Goal: Entertainment & Leisure: Consume media (video, audio)

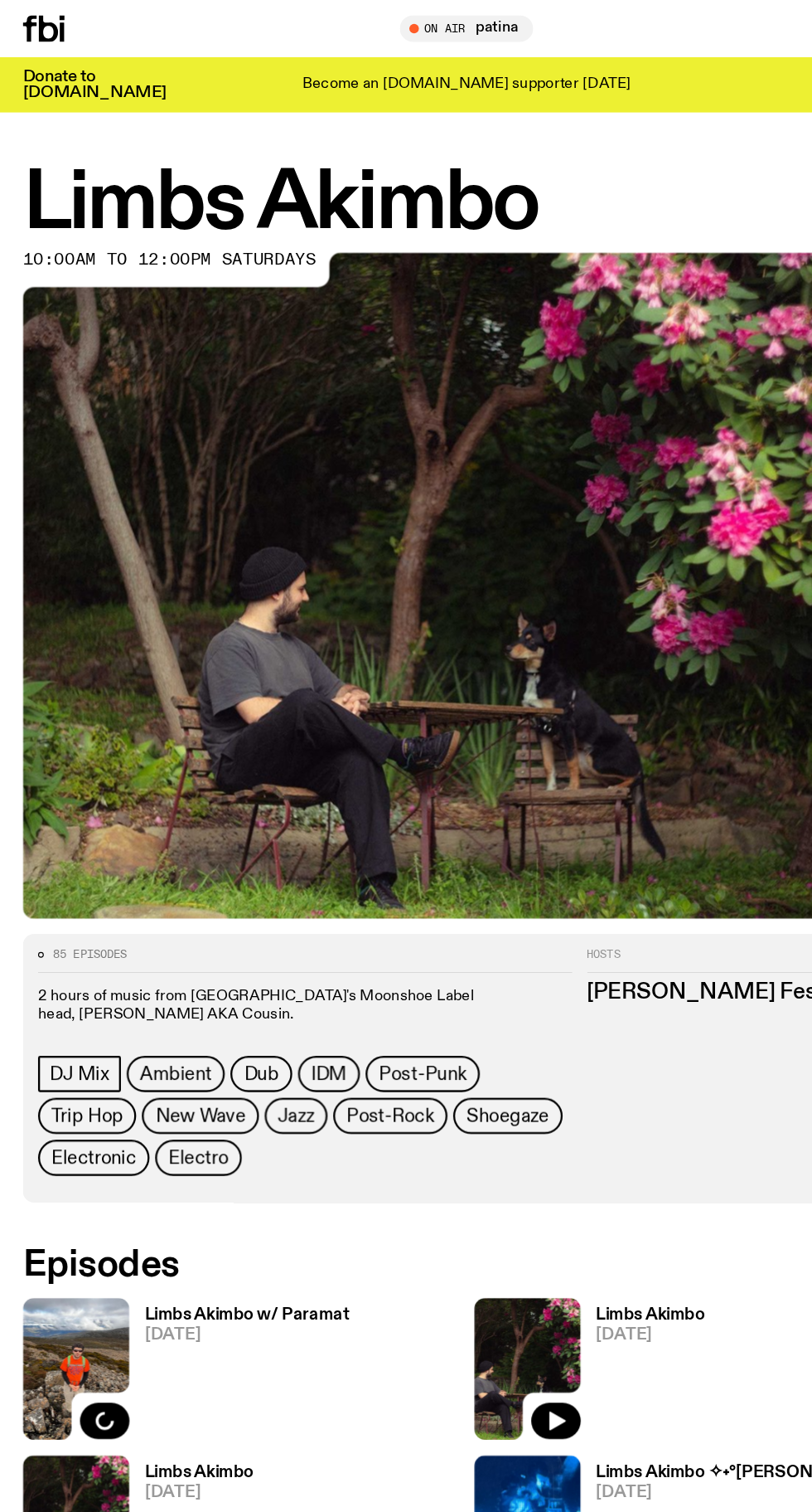
scroll to position [98, 0]
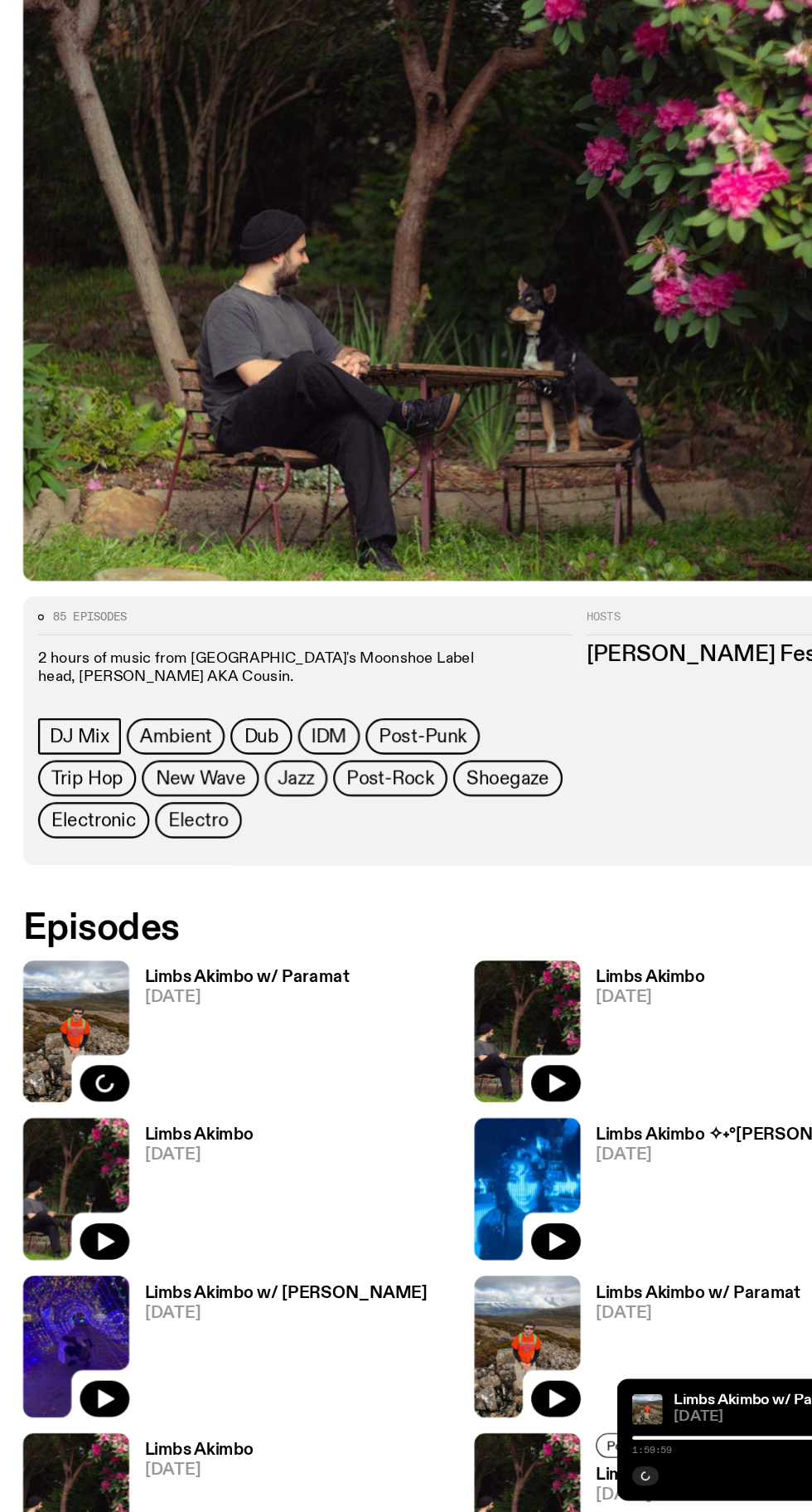
click at [254, 1041] on h3 "Limbs Akimbo w/ Paramat" at bounding box center [215, 1046] width 178 height 14
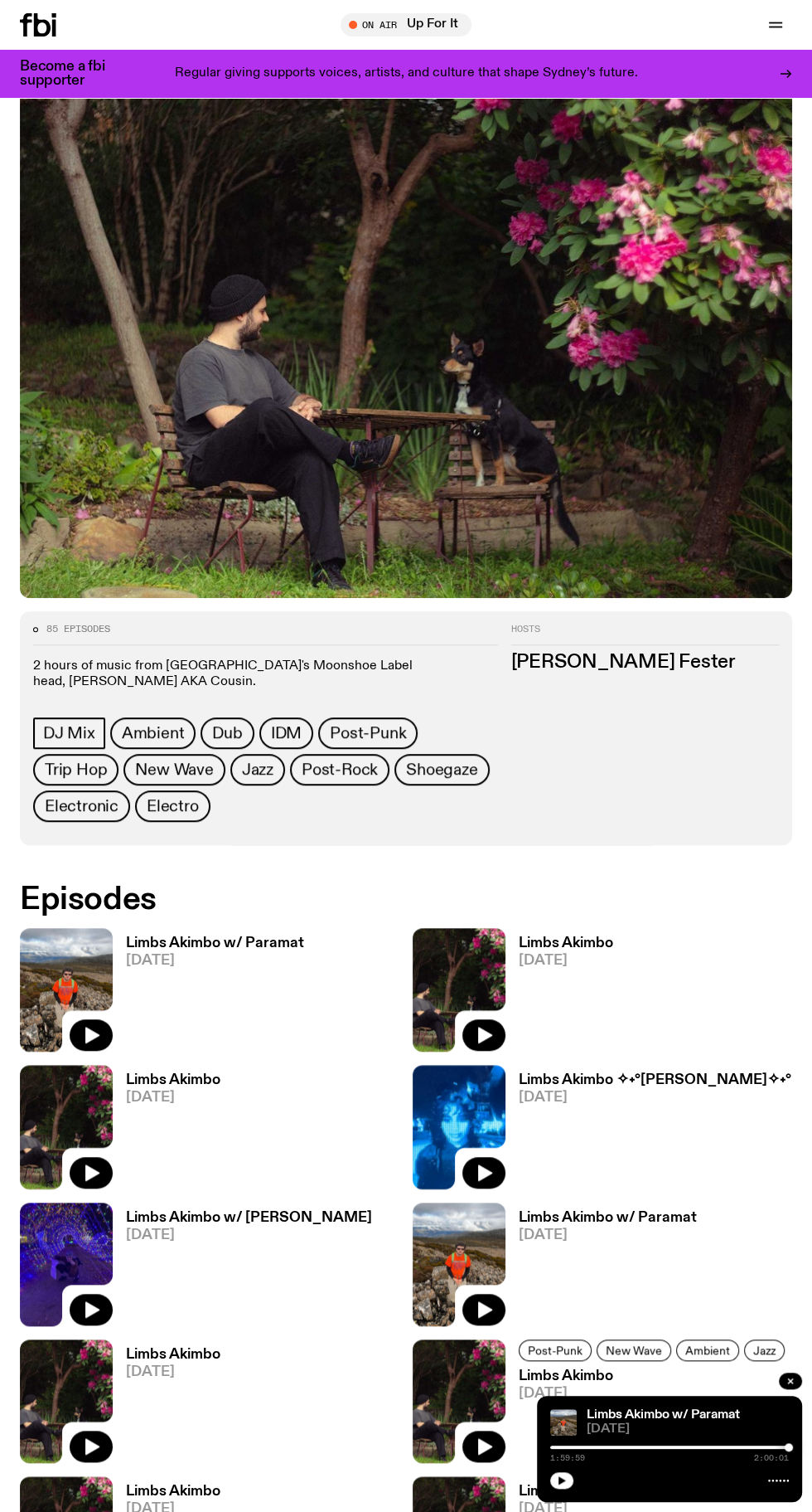
scroll to position [203, 0]
click at [238, 952] on span "[DATE]" at bounding box center [215, 959] width 178 height 14
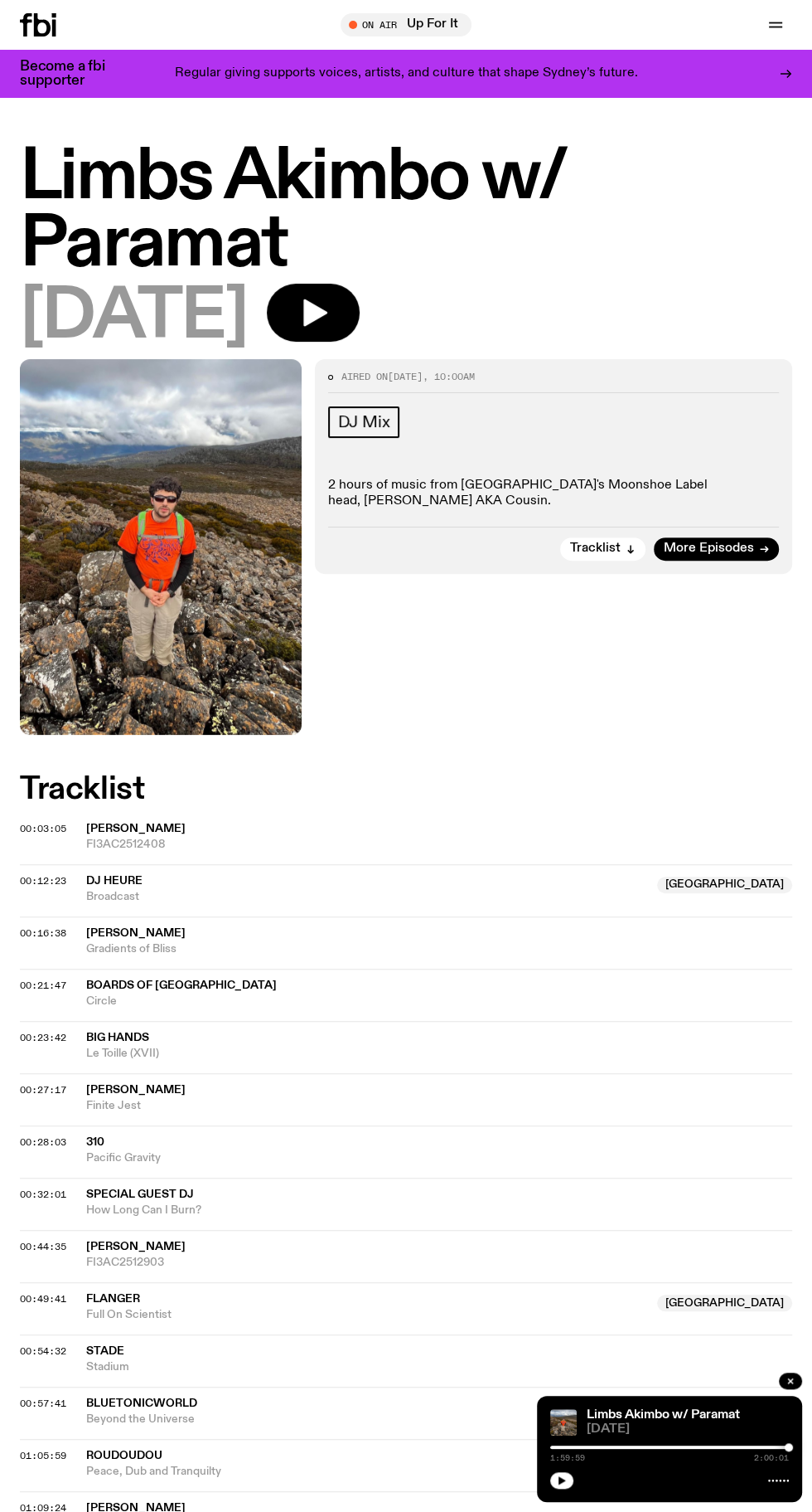
click at [327, 311] on icon "button" at bounding box center [315, 312] width 24 height 27
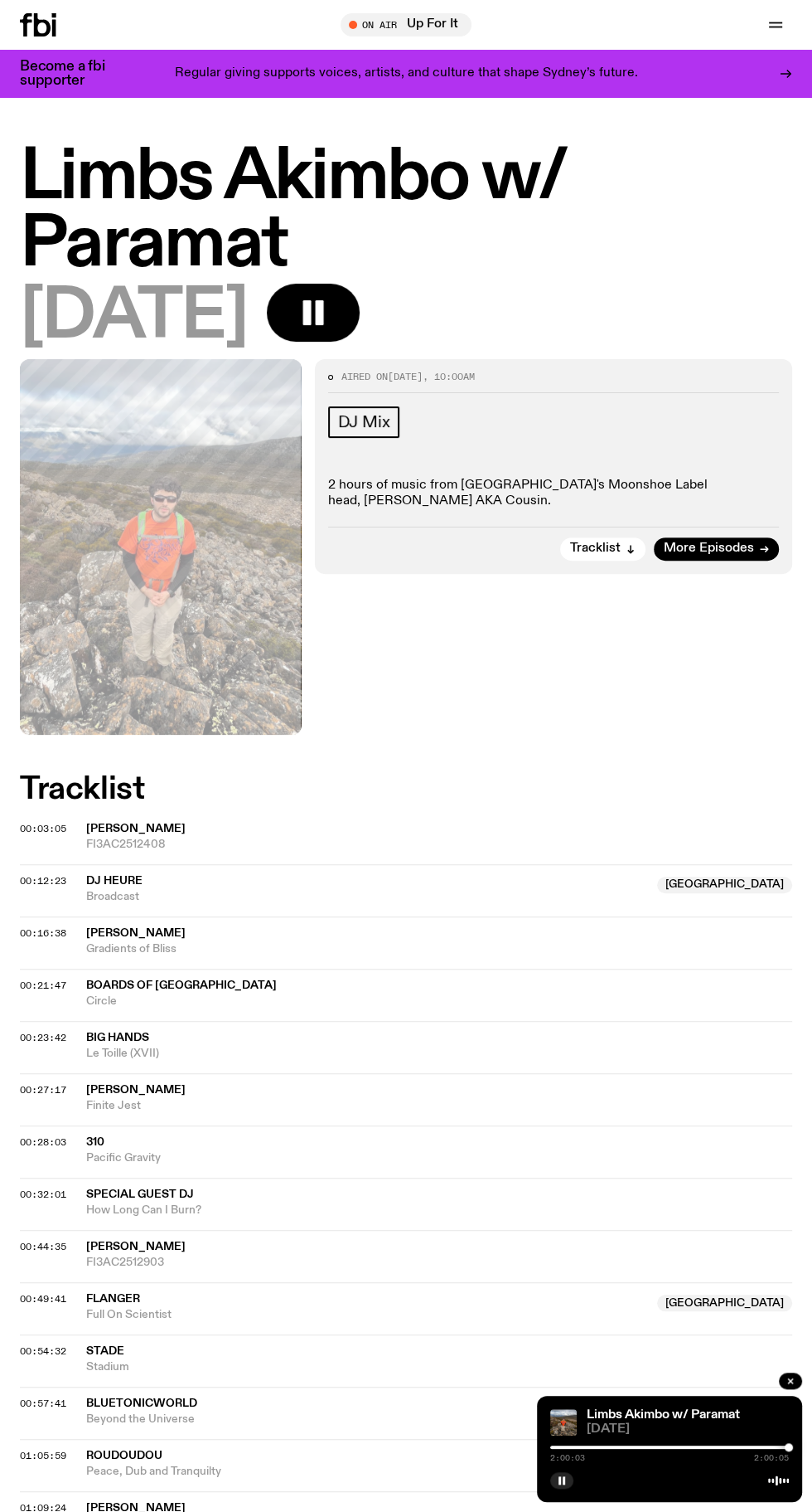
click at [582, 1462] on span "2:00:03" at bounding box center [568, 1457] width 35 height 9
click at [562, 1485] on icon "button" at bounding box center [562, 1480] width 10 height 10
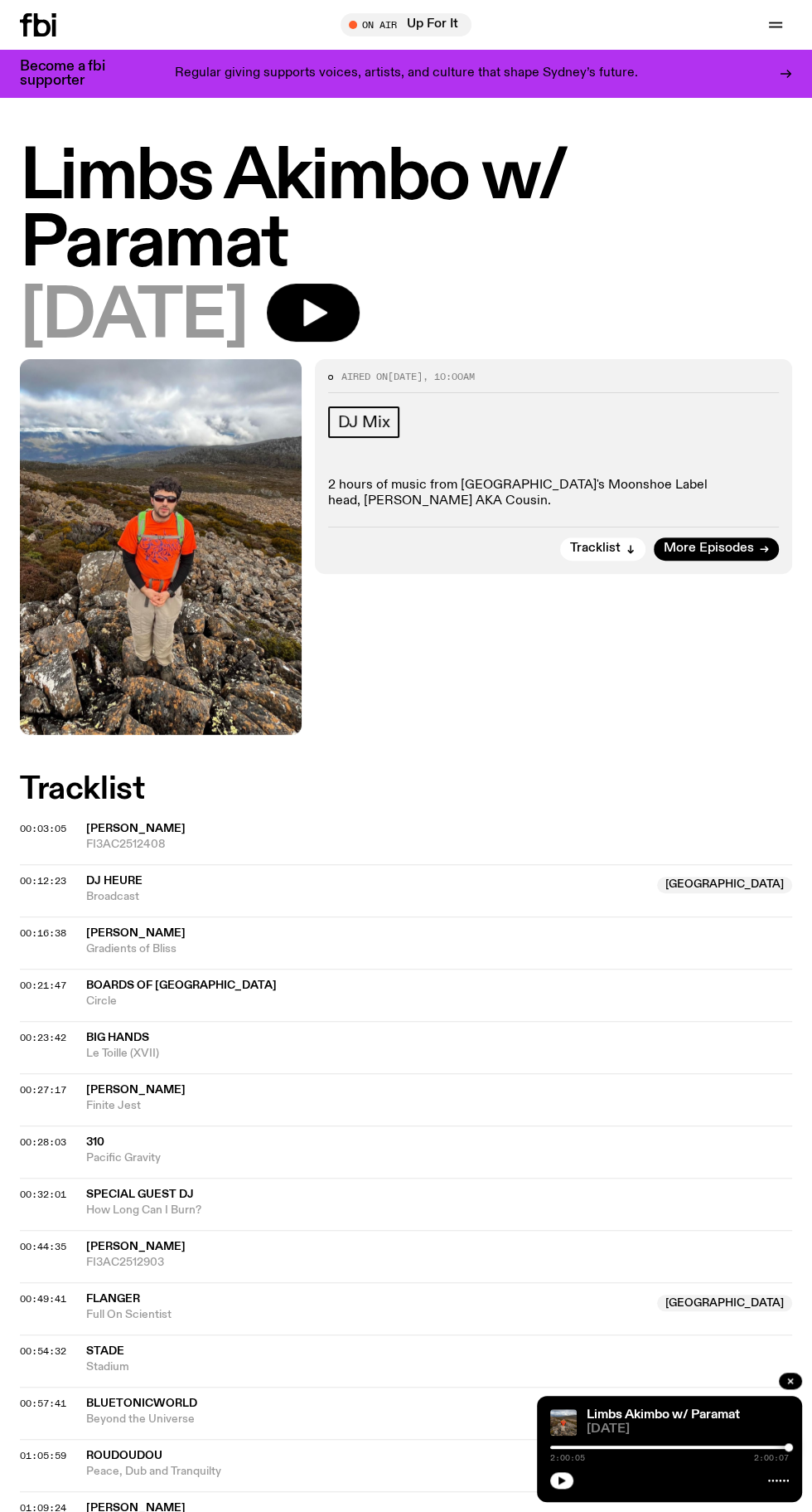
click at [559, 1485] on icon "button" at bounding box center [562, 1480] width 8 height 9
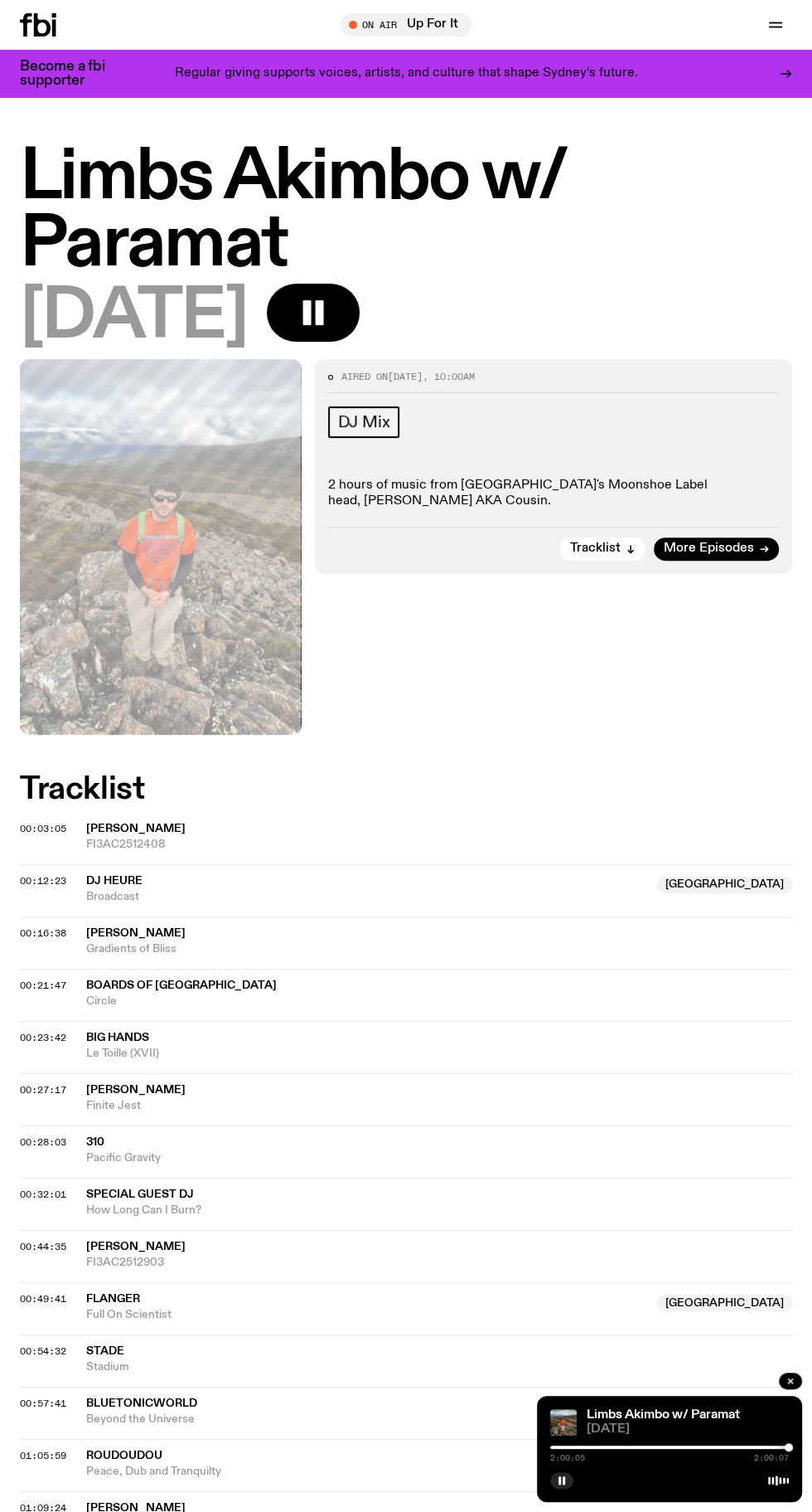
click at [624, 1449] on div at bounding box center [670, 1448] width 238 height 4
click at [609, 1502] on div "Limbs Akimbo w/ Paramat 16.08.25 0:36:46 2:00:08" at bounding box center [670, 1449] width 265 height 106
click at [596, 1449] on div at bounding box center [503, 1448] width 238 height 4
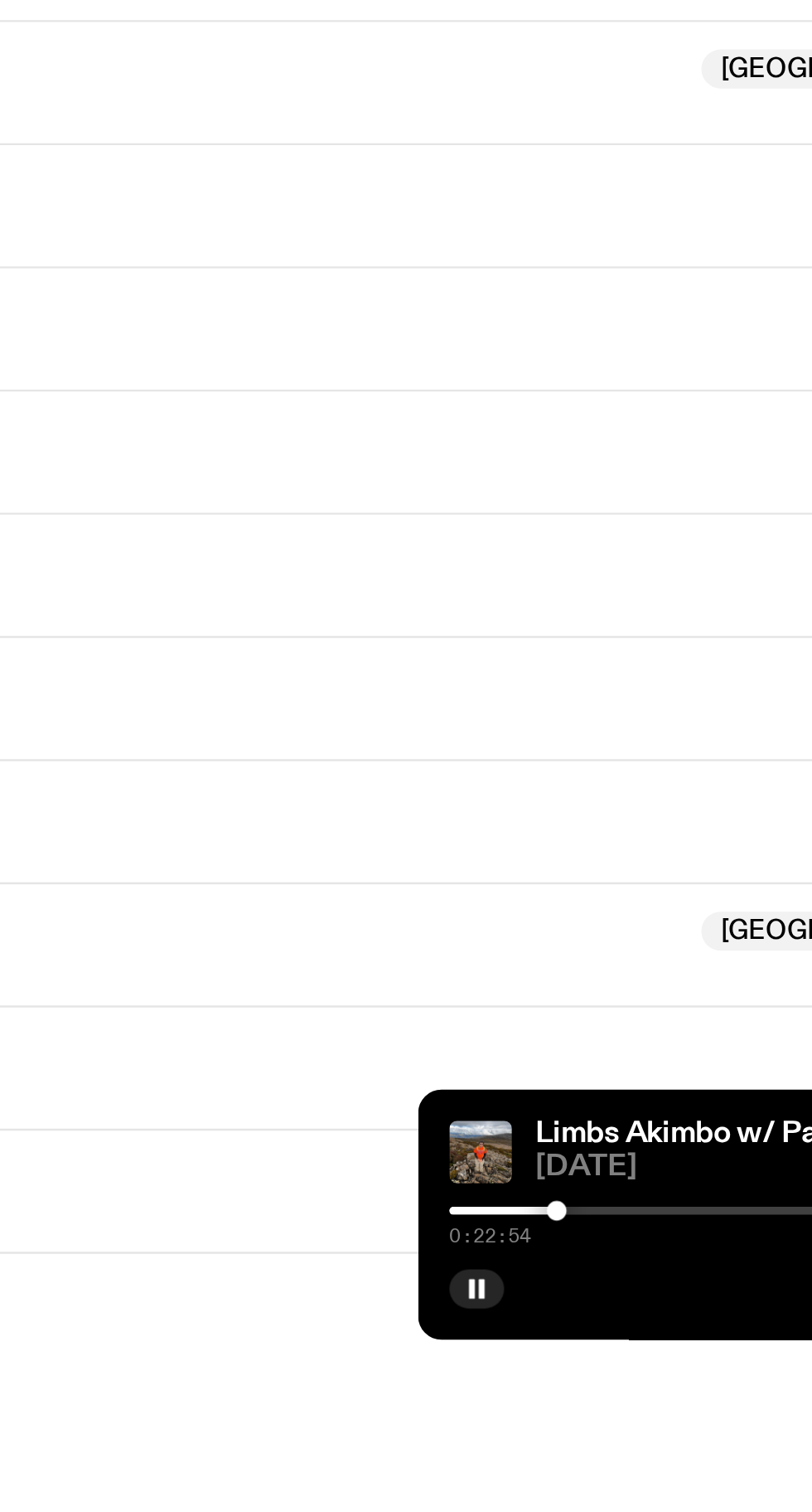
scroll to position [340, 0]
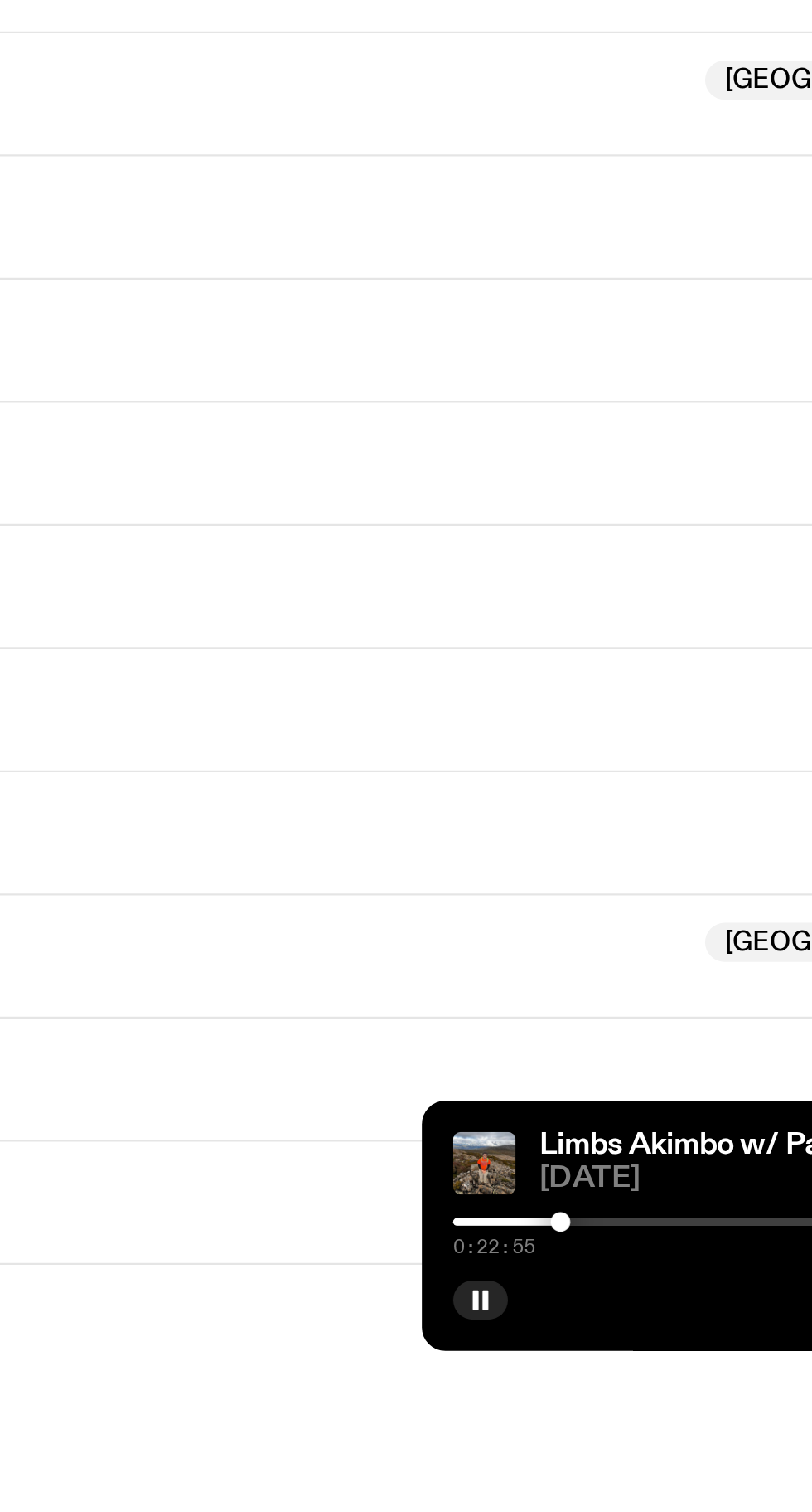
click at [571, 1449] on div at bounding box center [477, 1448] width 238 height 4
click at [591, 1449] on div at bounding box center [670, 1448] width 238 height 4
click at [591, 1449] on div at bounding box center [478, 1448] width 238 height 4
click at [597, 1449] on div at bounding box center [670, 1448] width 238 height 4
click at [607, 1449] on div at bounding box center [670, 1448] width 238 height 4
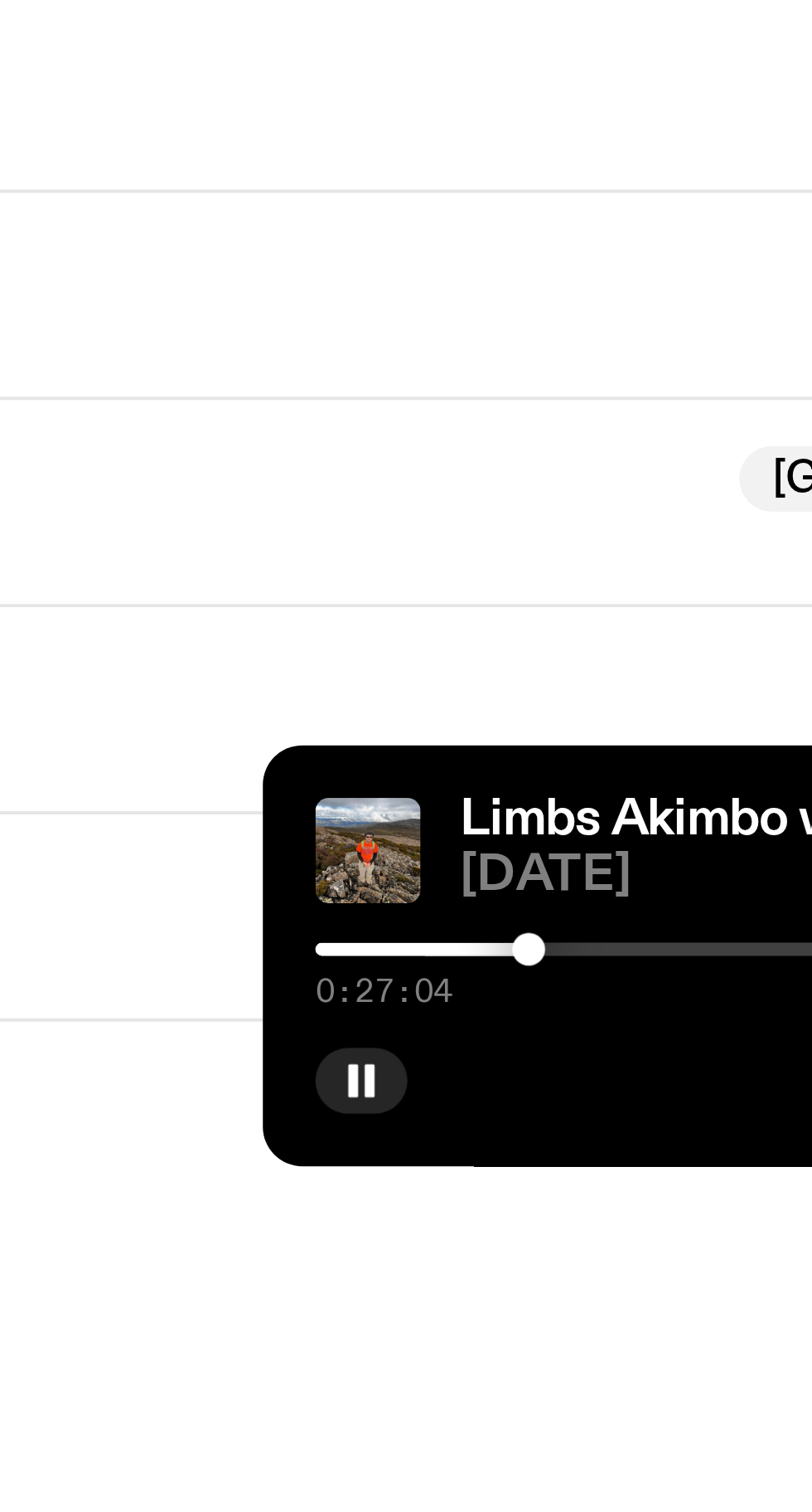
click at [605, 1451] on div at bounding box center [604, 1447] width 9 height 9
click at [601, 1451] on div at bounding box center [601, 1447] width 9 height 9
click at [611, 1449] on div at bounding box center [670, 1448] width 238 height 4
click at [607, 1449] on div at bounding box center [492, 1448] width 238 height 4
click at [605, 1462] on div "0:28:21 2:00:08" at bounding box center [670, 1451] width 238 height 20
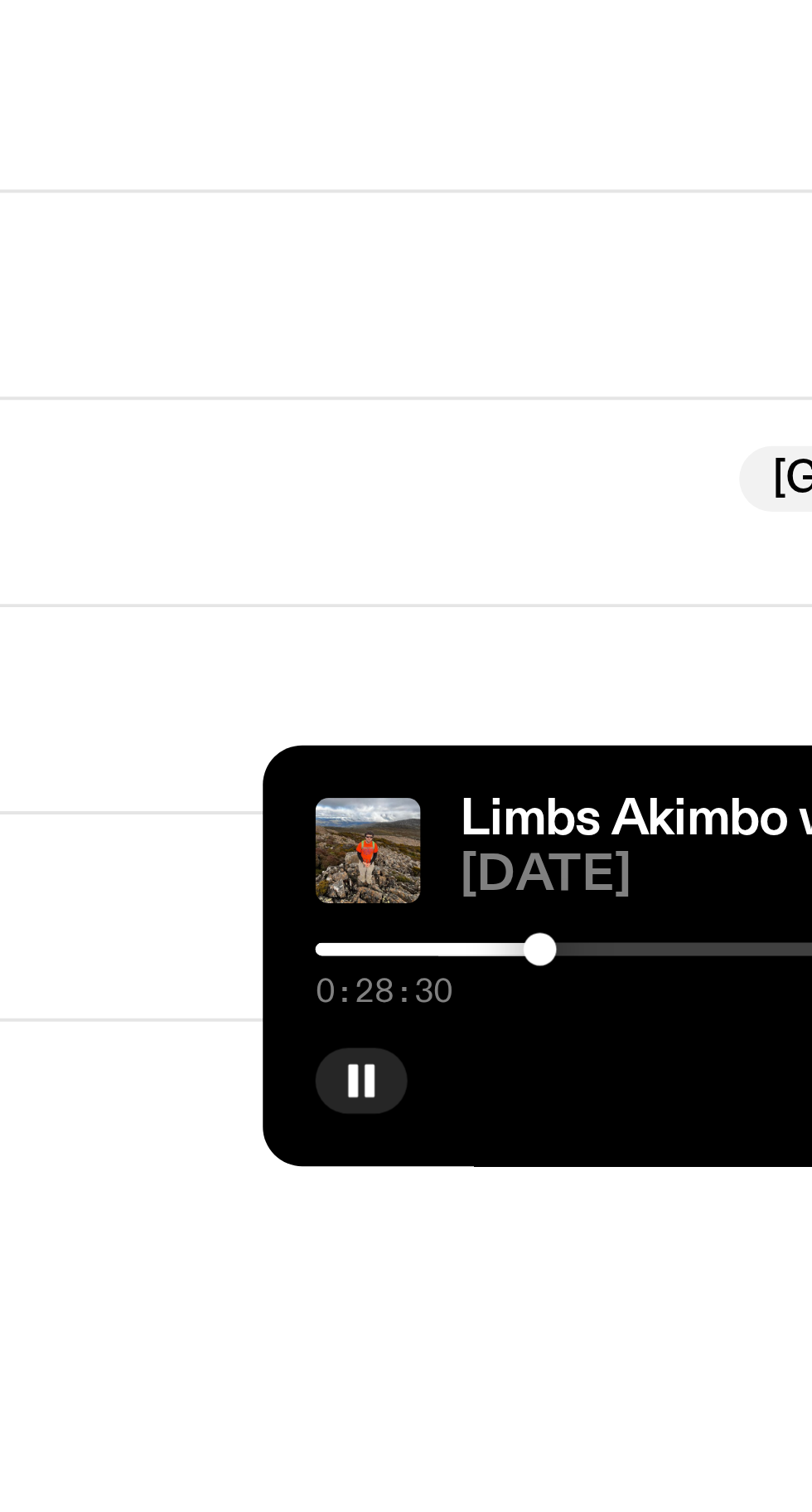
click at [607, 1451] on div at bounding box center [607, 1447] width 9 height 9
click at [606, 1451] on div at bounding box center [606, 1447] width 9 height 9
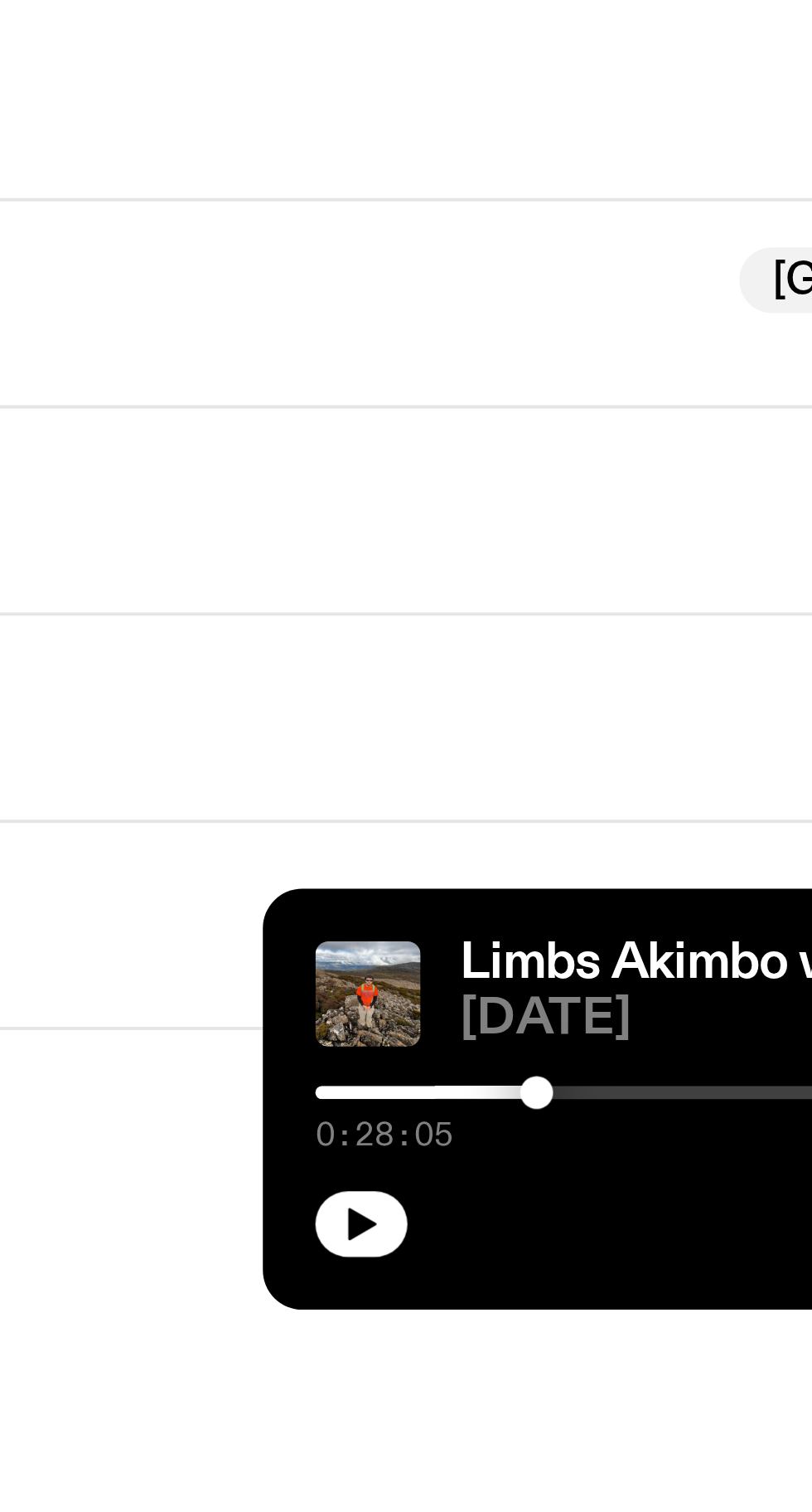
scroll to position [523, 0]
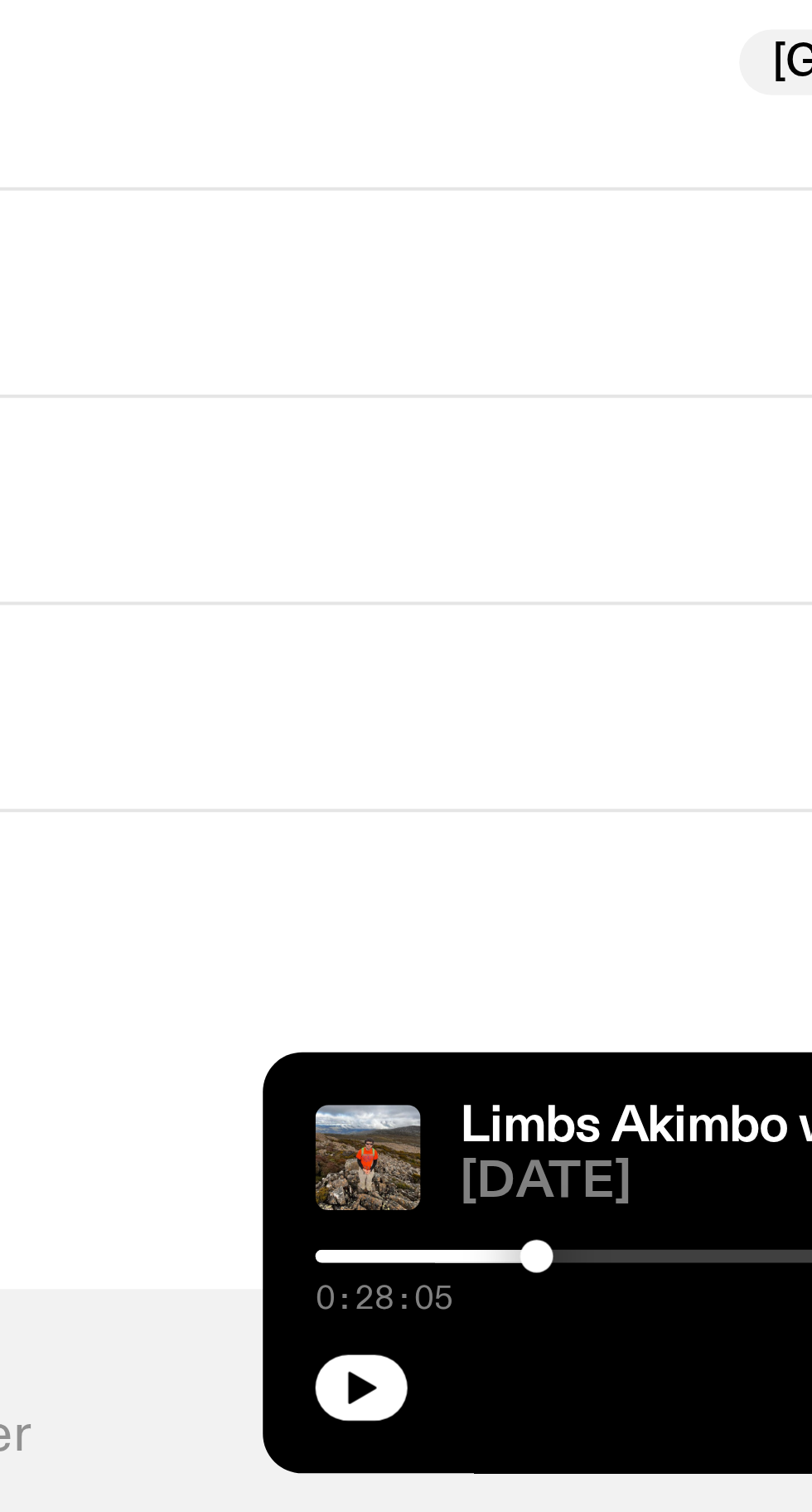
click at [562, 1480] on icon "button" at bounding box center [562, 1480] width 8 height 9
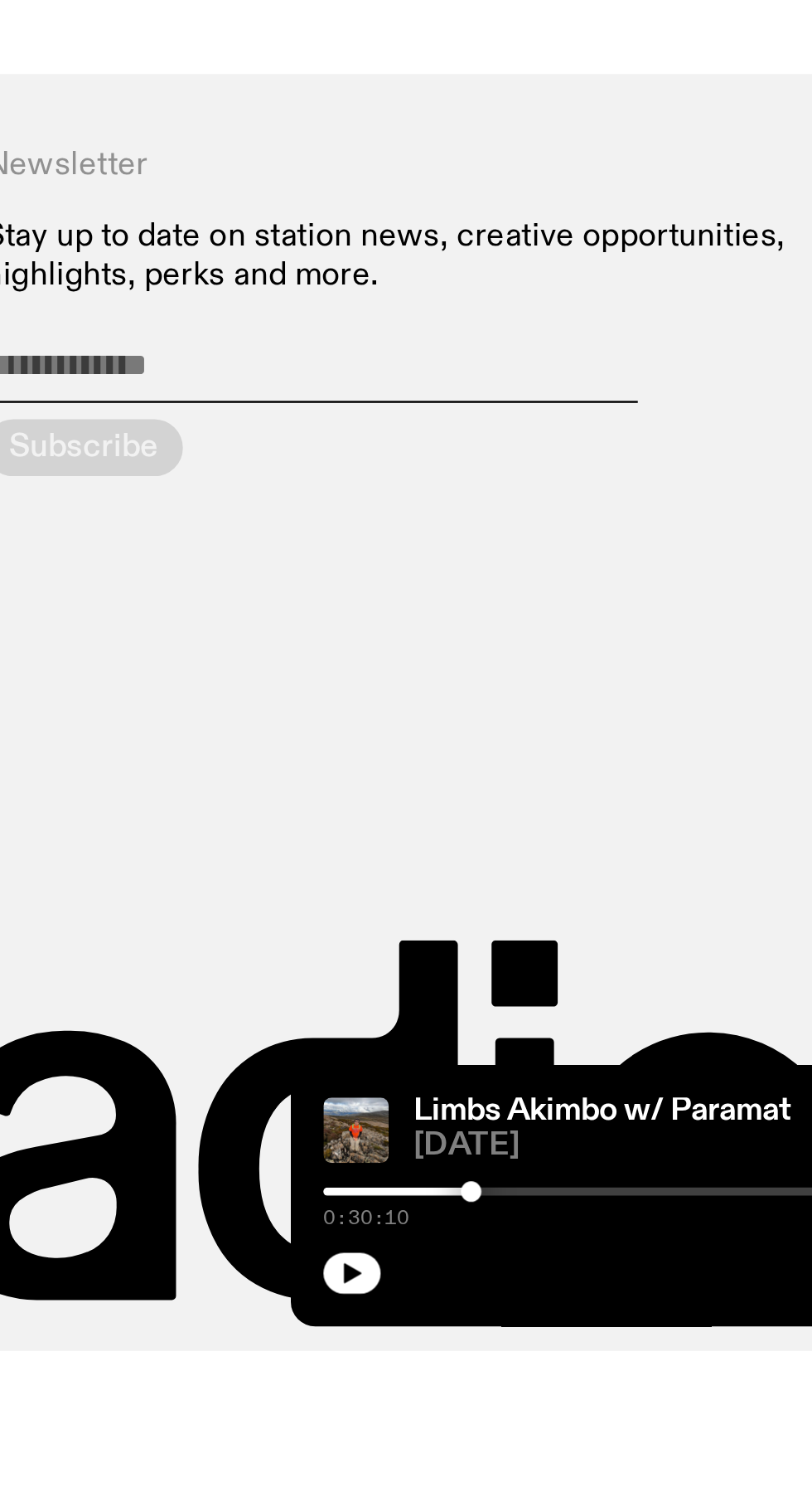
scroll to position [985, 0]
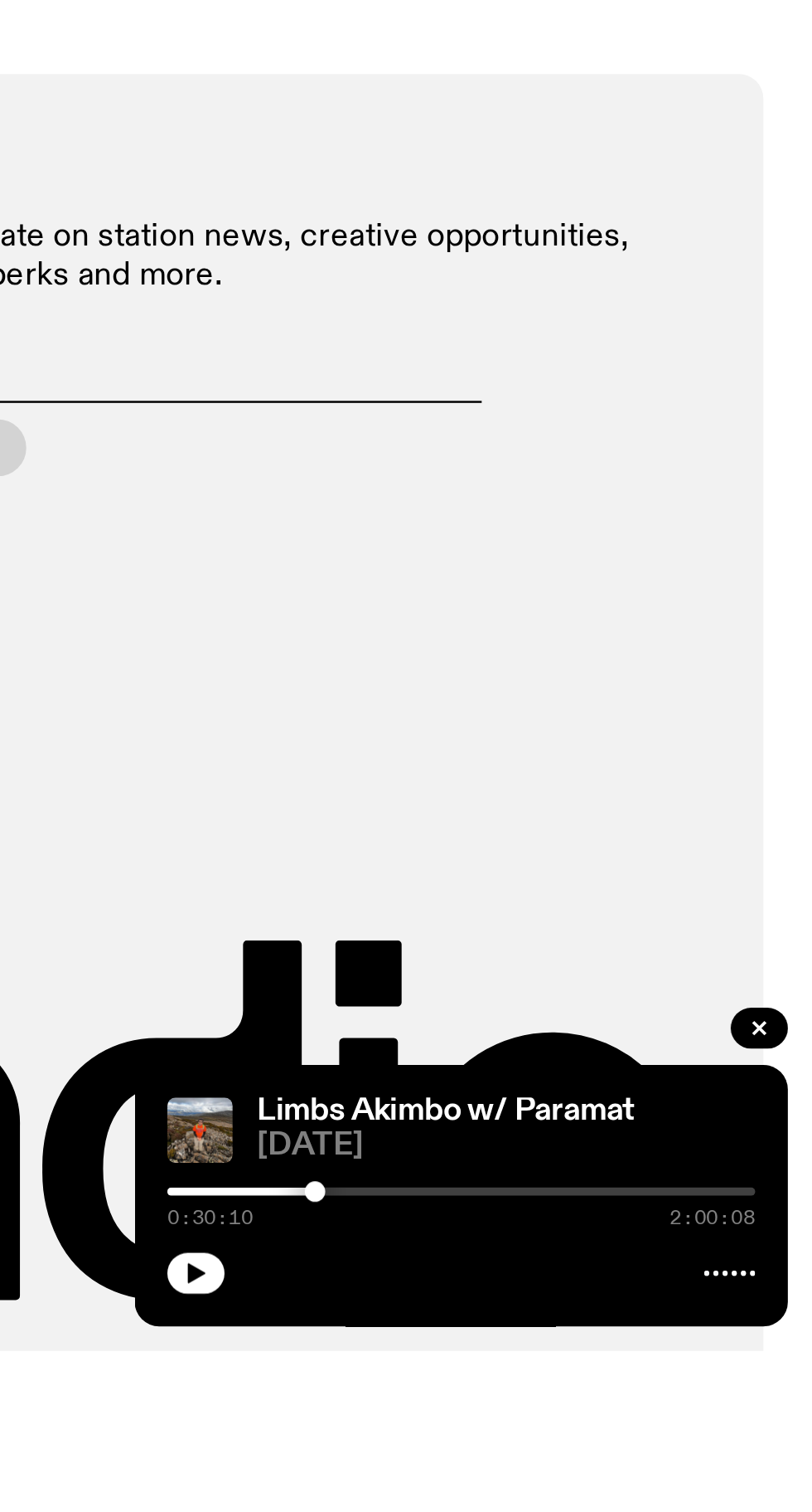
click at [563, 1485] on icon "button" at bounding box center [562, 1480] width 8 height 9
click at [628, 1449] on div at bounding box center [670, 1448] width 238 height 4
click at [639, 1449] on div at bounding box center [670, 1448] width 238 height 4
click at [656, 1449] on div at bounding box center [670, 1448] width 238 height 4
click at [668, 1449] on div at bounding box center [670, 1448] width 238 height 4
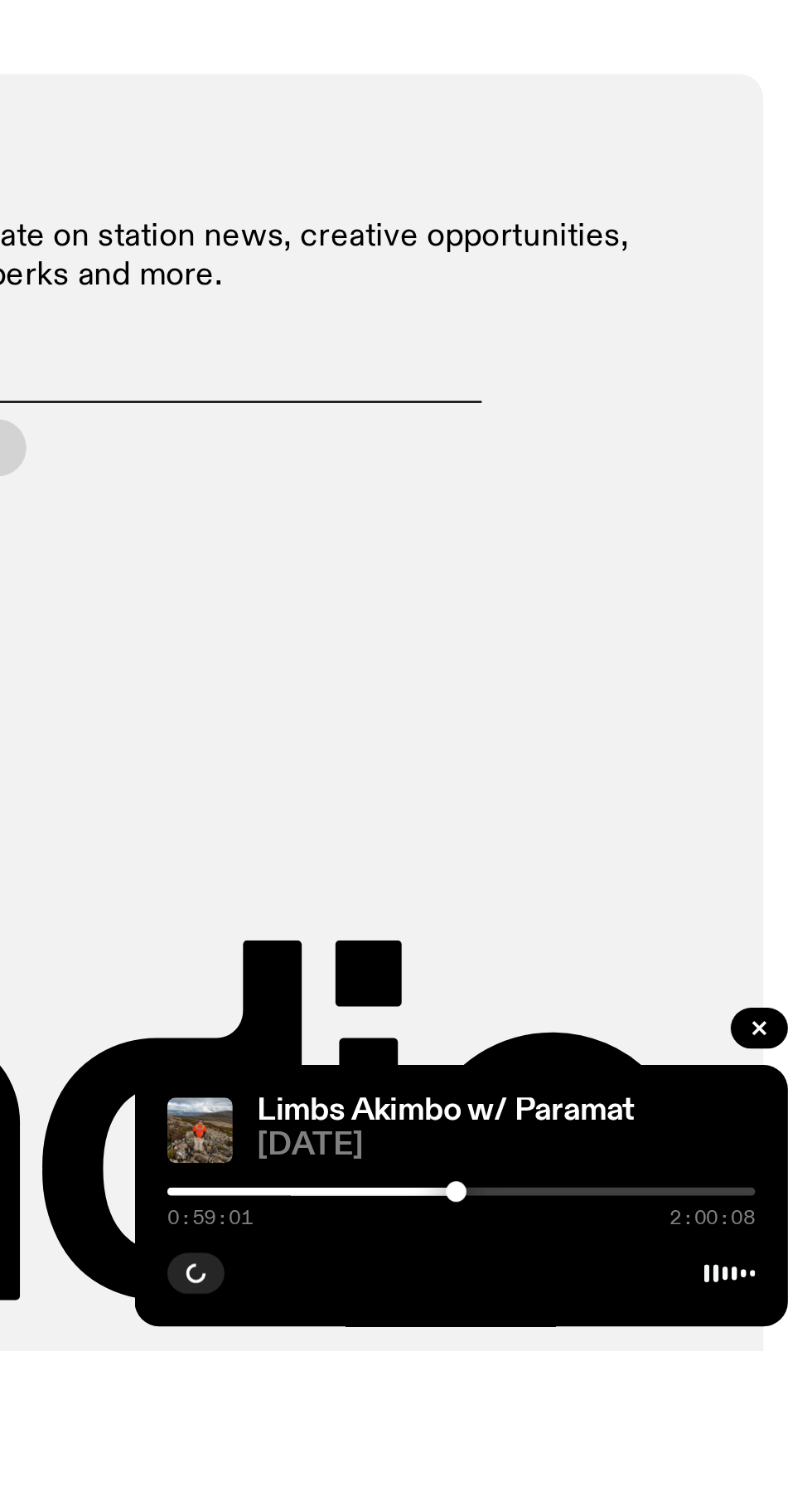
click at [669, 1451] on div at bounding box center [667, 1447] width 9 height 9
click at [668, 1449] on div at bounding box center [670, 1448] width 238 height 4
click at [658, 1449] on div at bounding box center [549, 1448] width 238 height 4
click at [644, 1449] on div at bounding box center [538, 1448] width 238 height 4
click at [658, 1449] on div at bounding box center [670, 1448] width 238 height 4
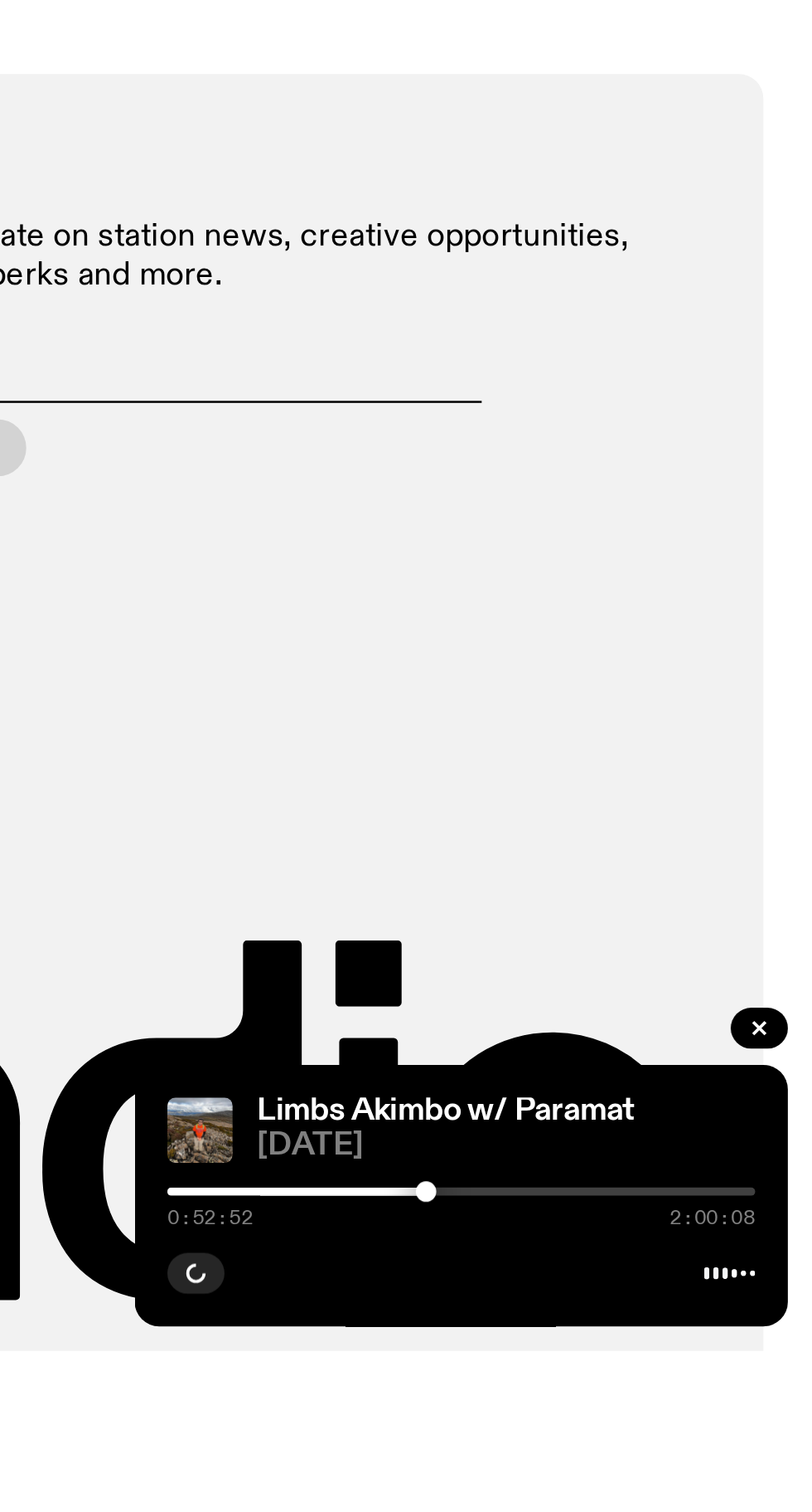
click at [657, 1451] on div at bounding box center [655, 1447] width 9 height 9
click at [675, 1449] on div at bounding box center [670, 1448] width 238 height 4
click at [692, 1449] on div at bounding box center [670, 1448] width 238 height 4
click at [692, 1462] on div "1:15:18 2:00:08" at bounding box center [670, 1451] width 238 height 20
click at [691, 1449] on div at bounding box center [581, 1448] width 238 height 4
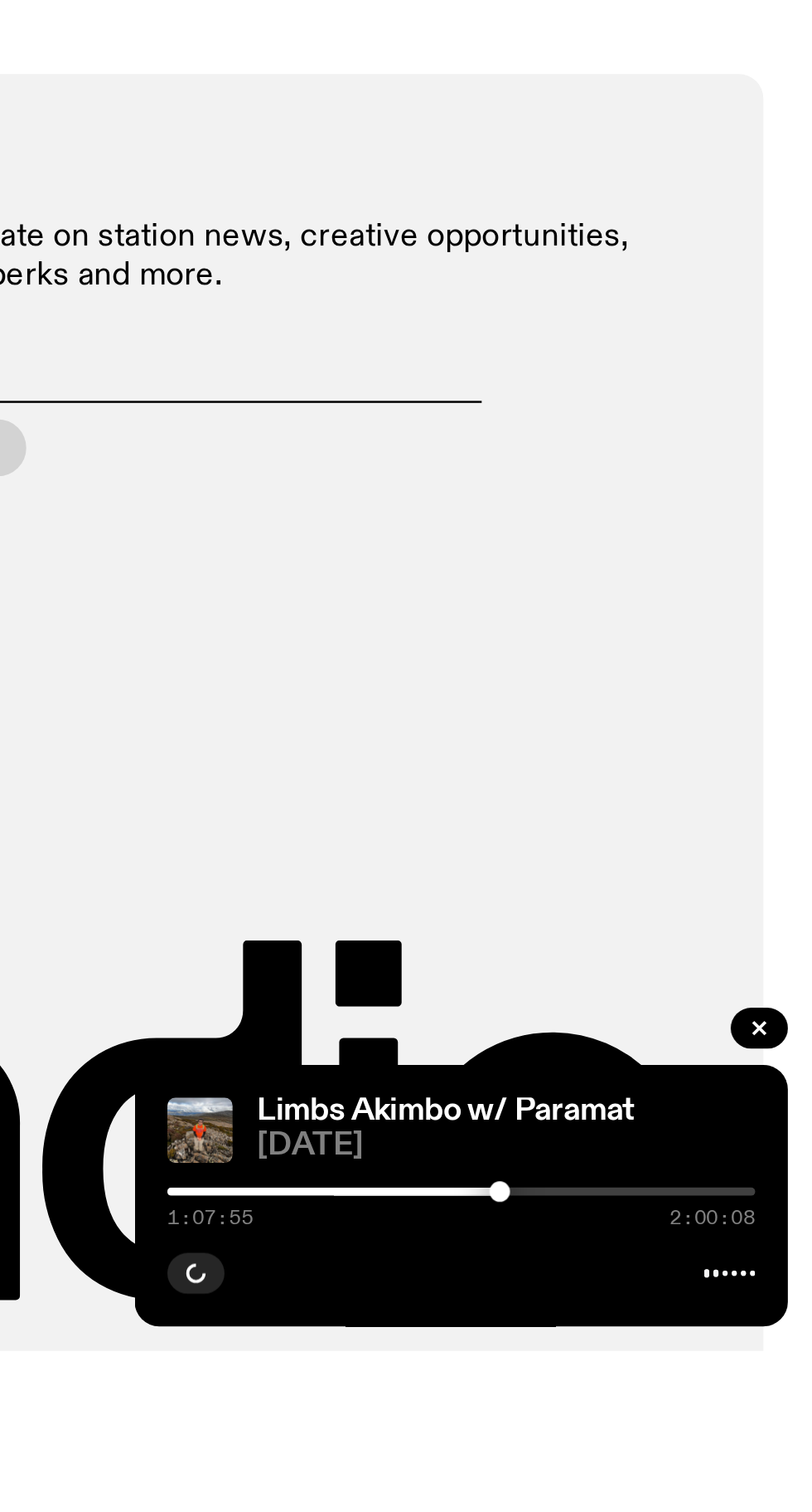
click at [690, 1449] on div at bounding box center [670, 1448] width 238 height 4
click at [681, 1449] on div at bounding box center [570, 1448] width 238 height 4
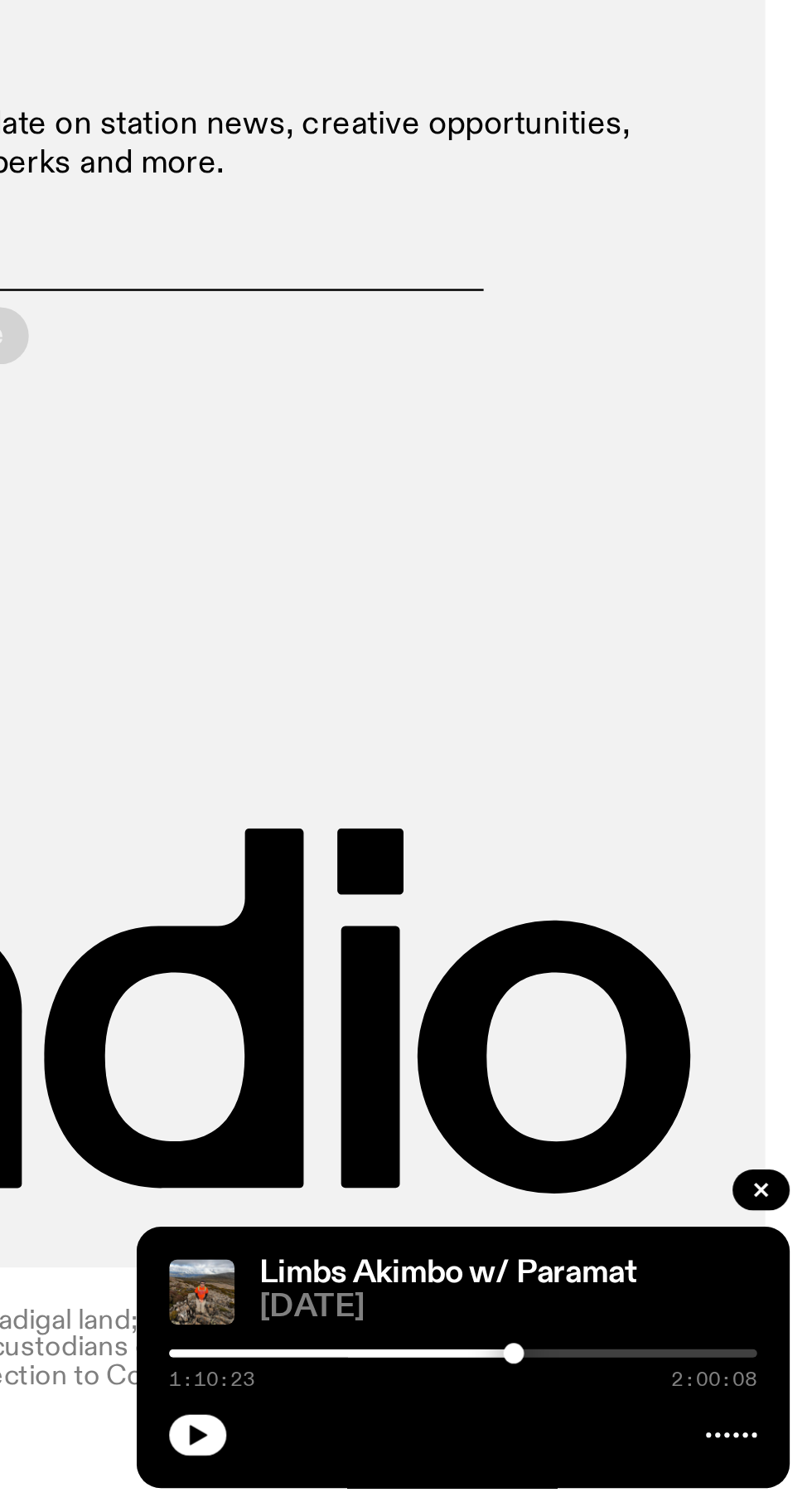
scroll to position [1095, 0]
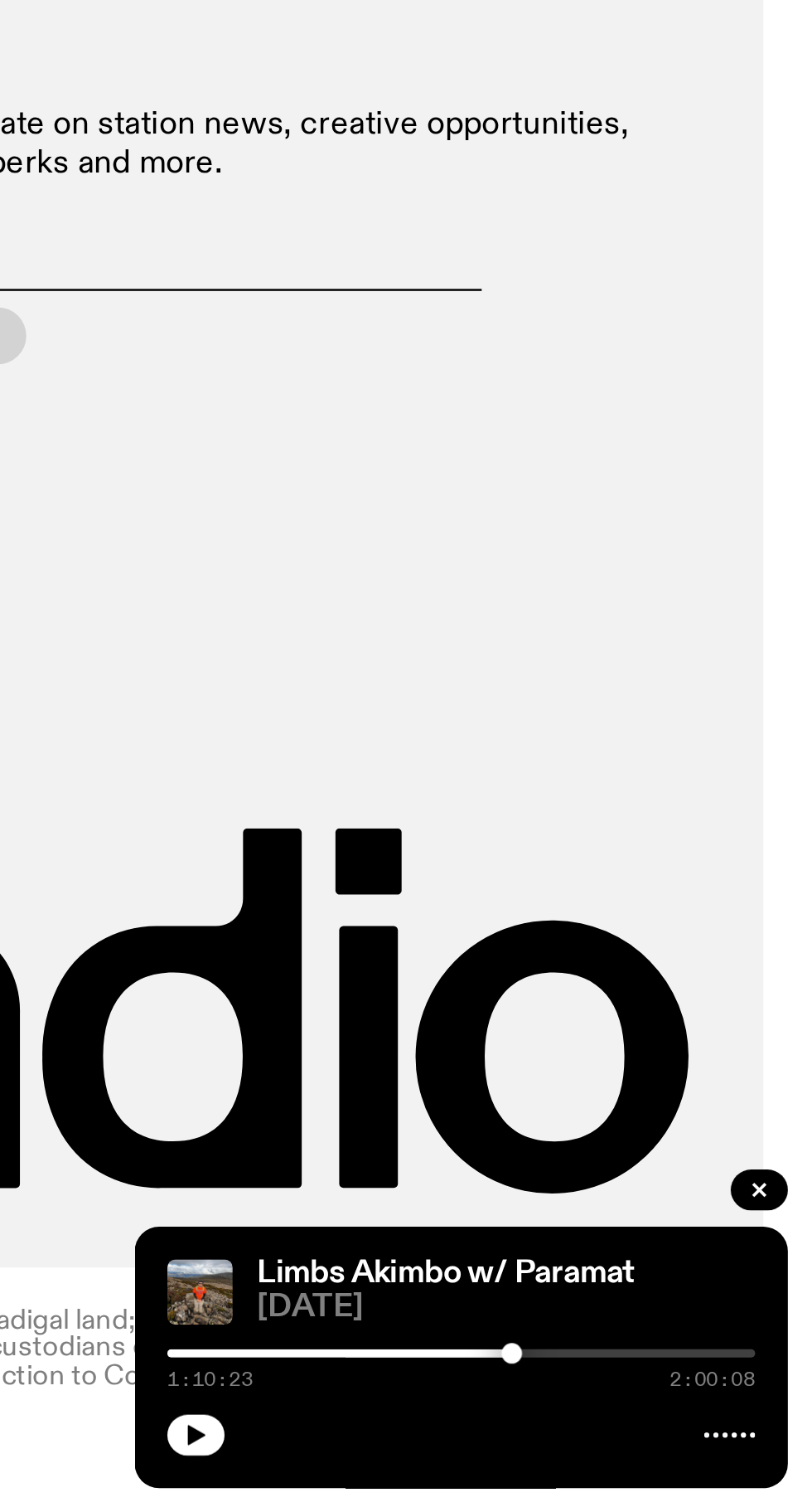
click at [564, 1484] on icon "button" at bounding box center [562, 1480] width 10 height 10
click at [562, 1480] on icon "button" at bounding box center [562, 1480] width 8 height 9
